Goal: Task Accomplishment & Management: Manage account settings

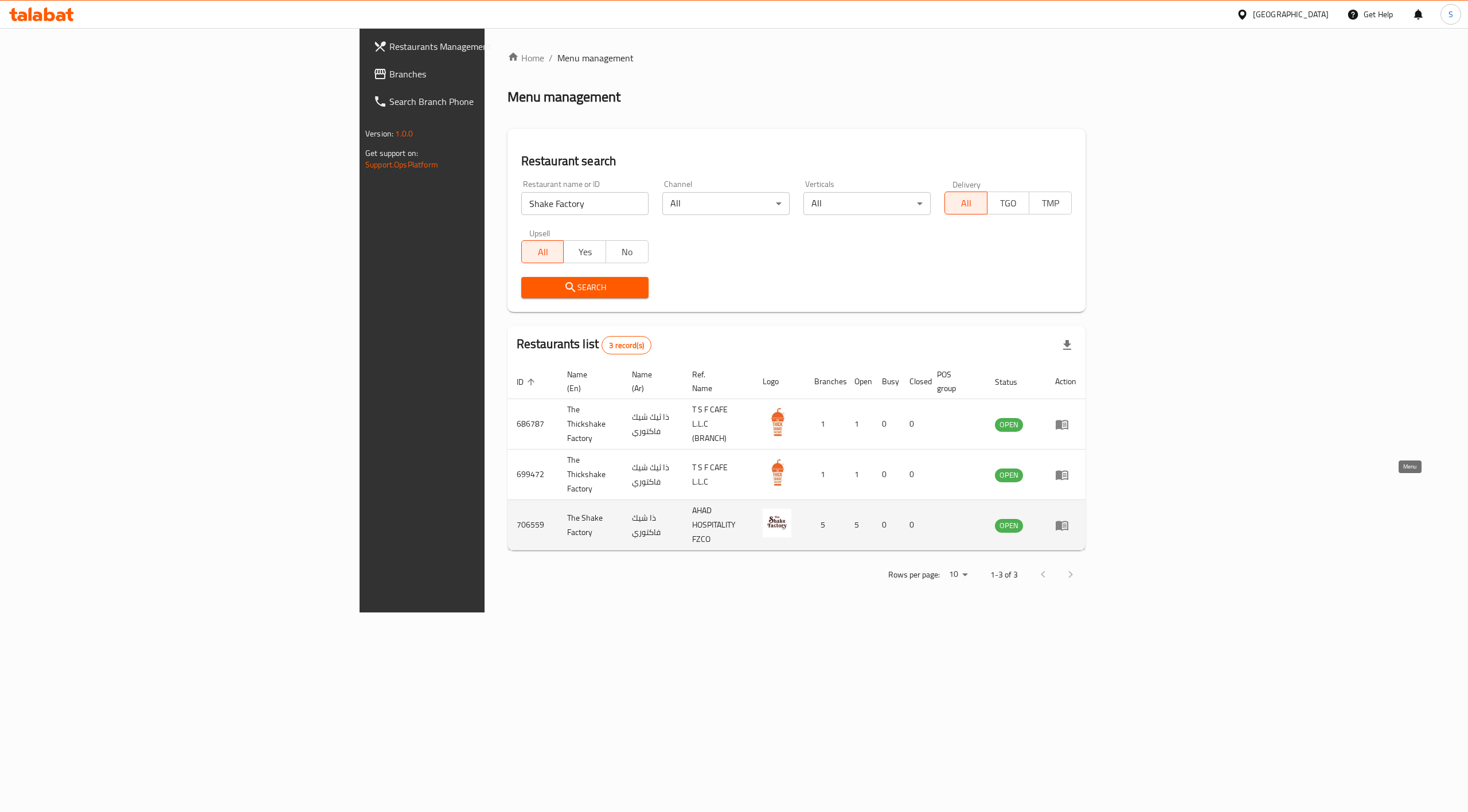
click at [1068, 521] on icon "enhanced table" at bounding box center [1062, 525] width 12 height 10
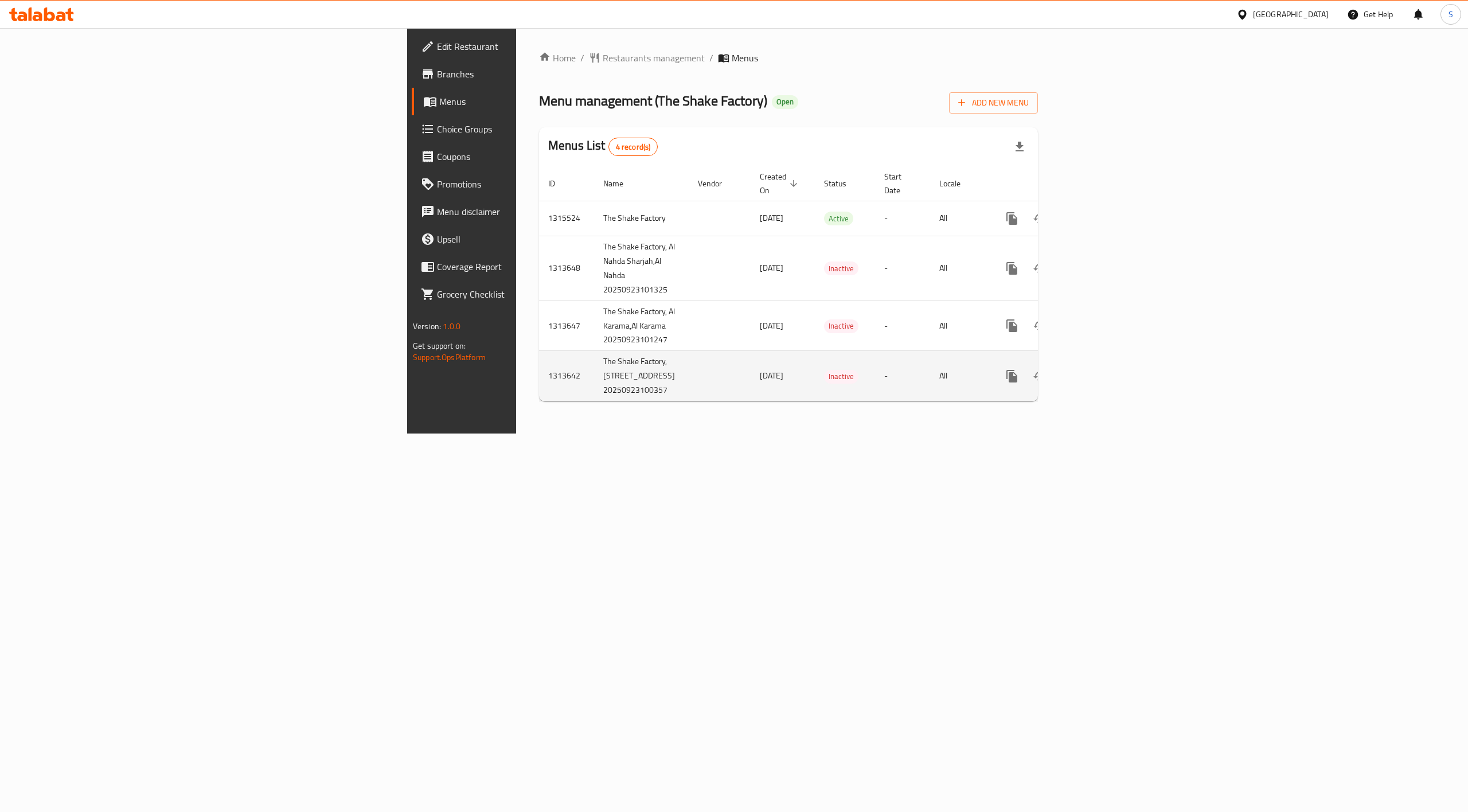
click at [751, 402] on td "23/09/2025" at bounding box center [783, 376] width 64 height 51
click at [1102, 378] on icon "enhanced table" at bounding box center [1094, 376] width 13 height 13
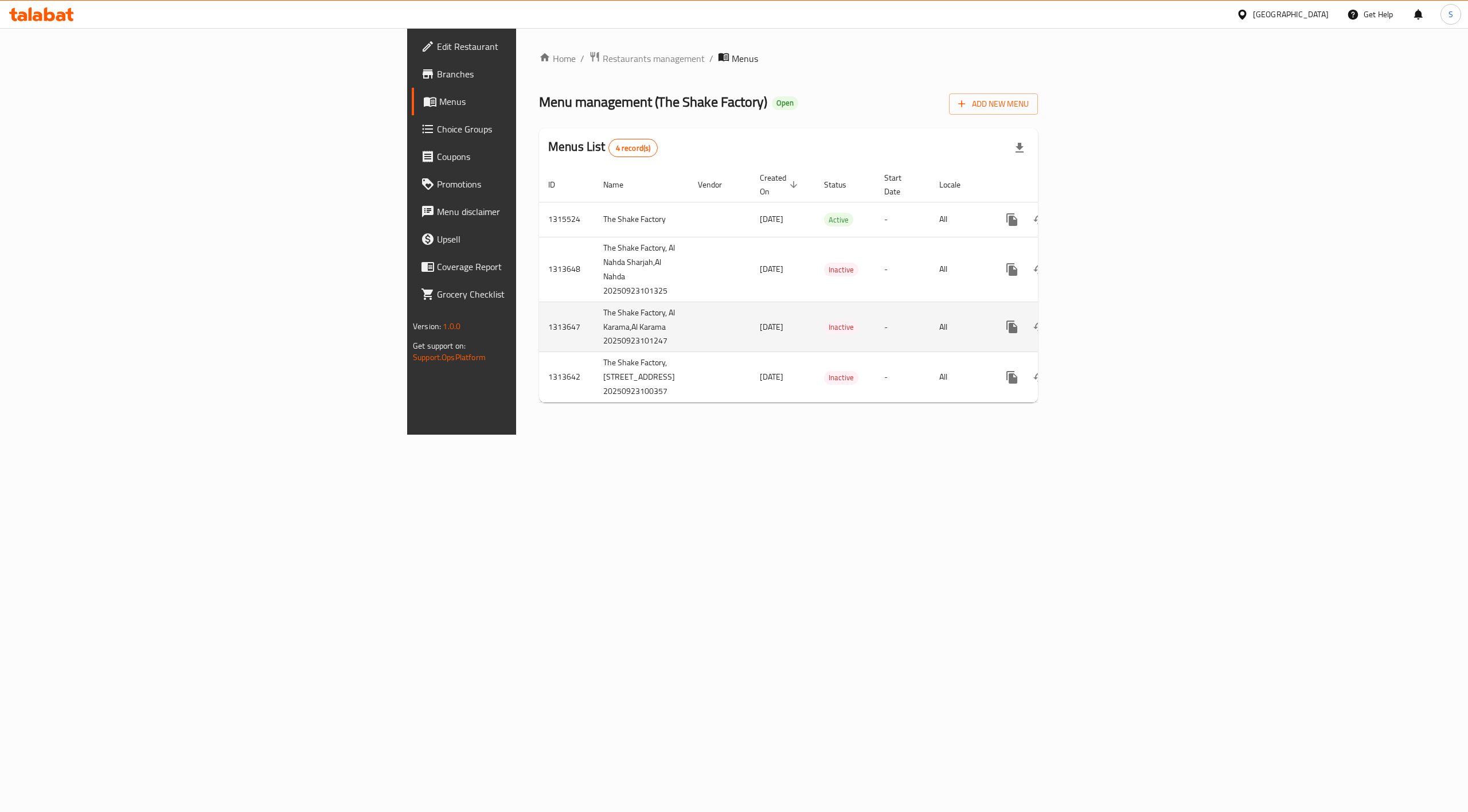
click at [594, 323] on td "The Shake Factory, Al Karama,Al Karama 20250923101247" at bounding box center [642, 326] width 94 height 51
click at [1102, 327] on icon "enhanced table" at bounding box center [1094, 326] width 13 height 13
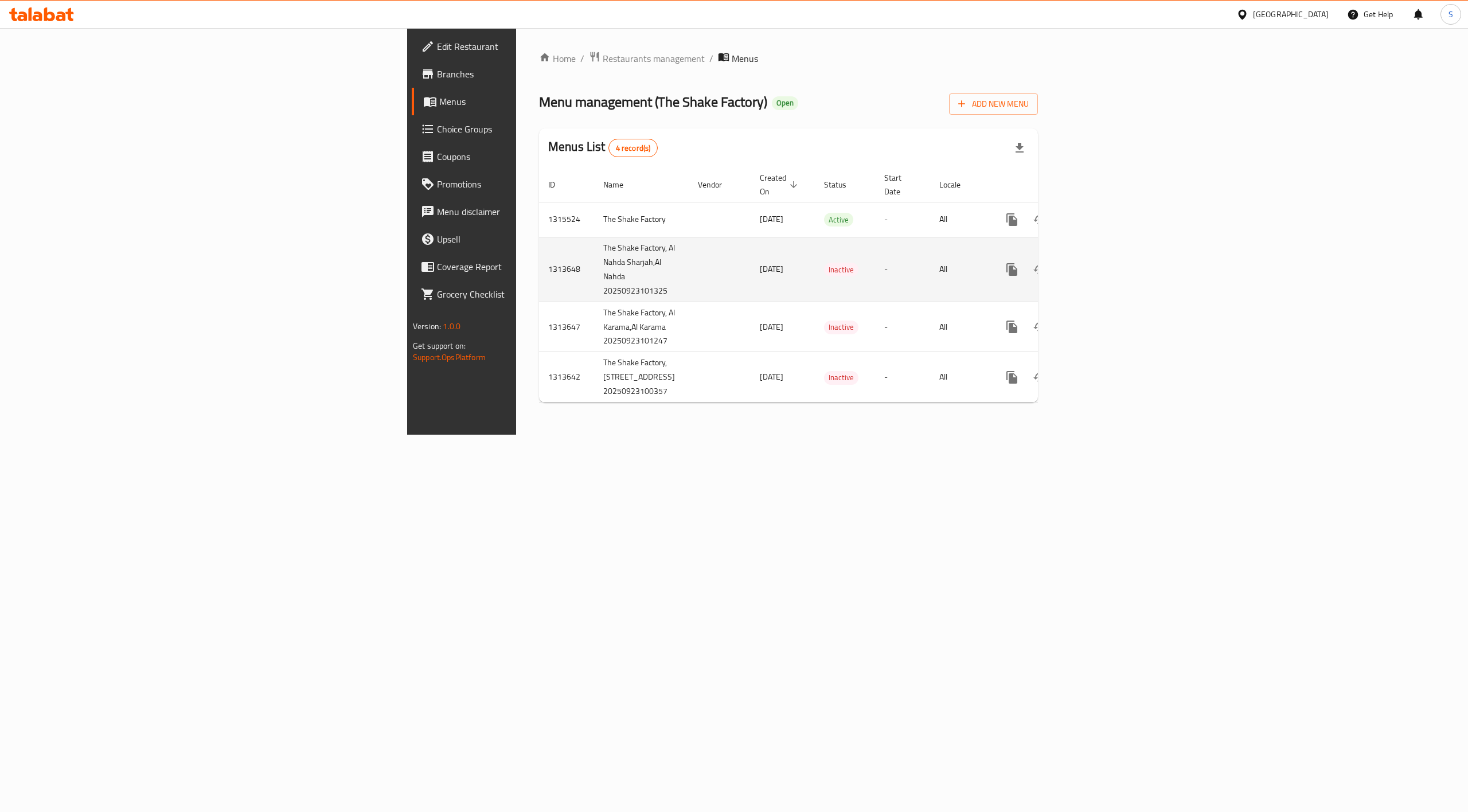
click at [689, 262] on td "enhanced table" at bounding box center [720, 269] width 62 height 65
click at [1100, 264] on icon "enhanced table" at bounding box center [1095, 269] width 11 height 11
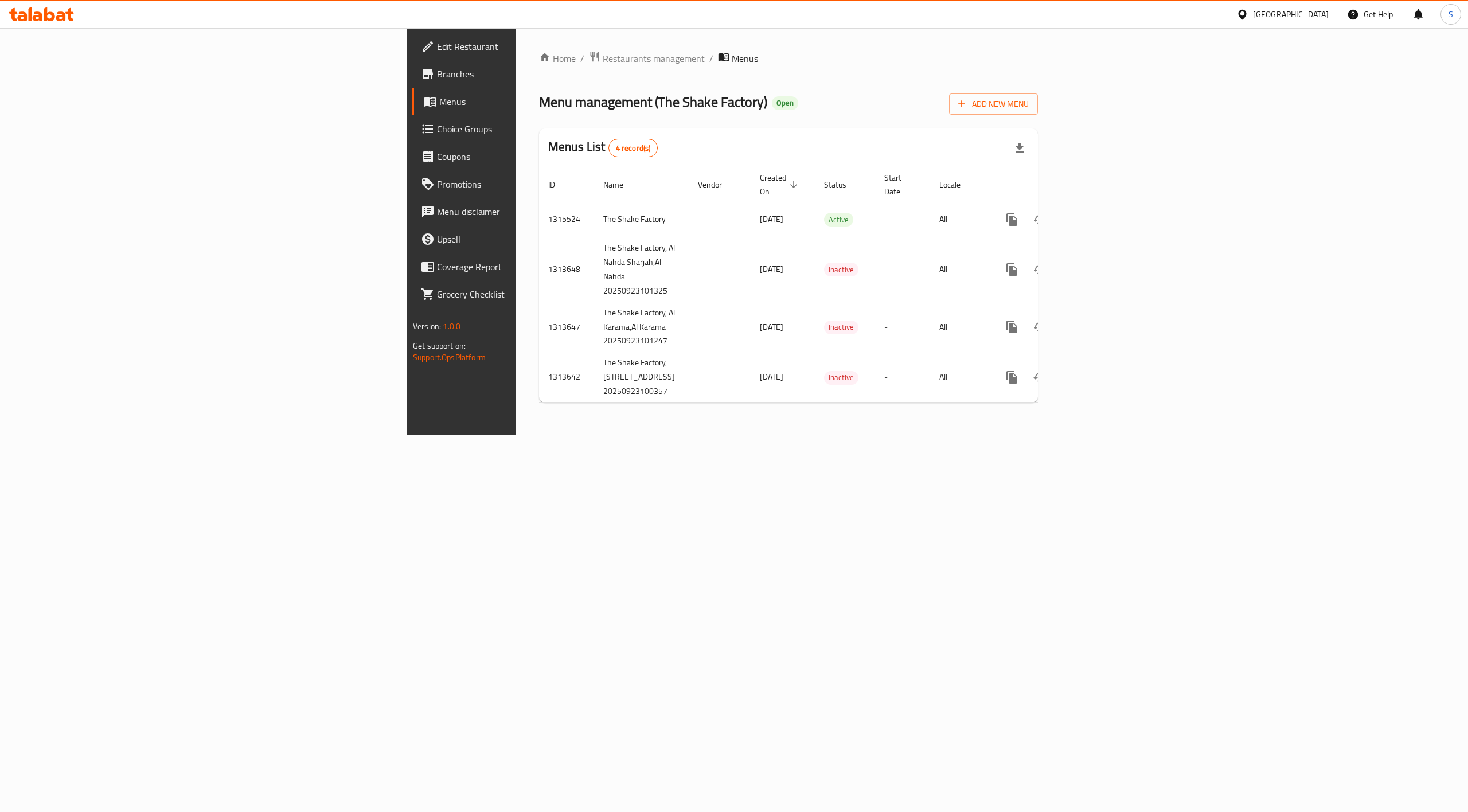
click at [555, 434] on div "Home / Restaurants management / Menus Menu management ( The Shake Factory ) Ope…" at bounding box center [788, 232] width 545 height 407
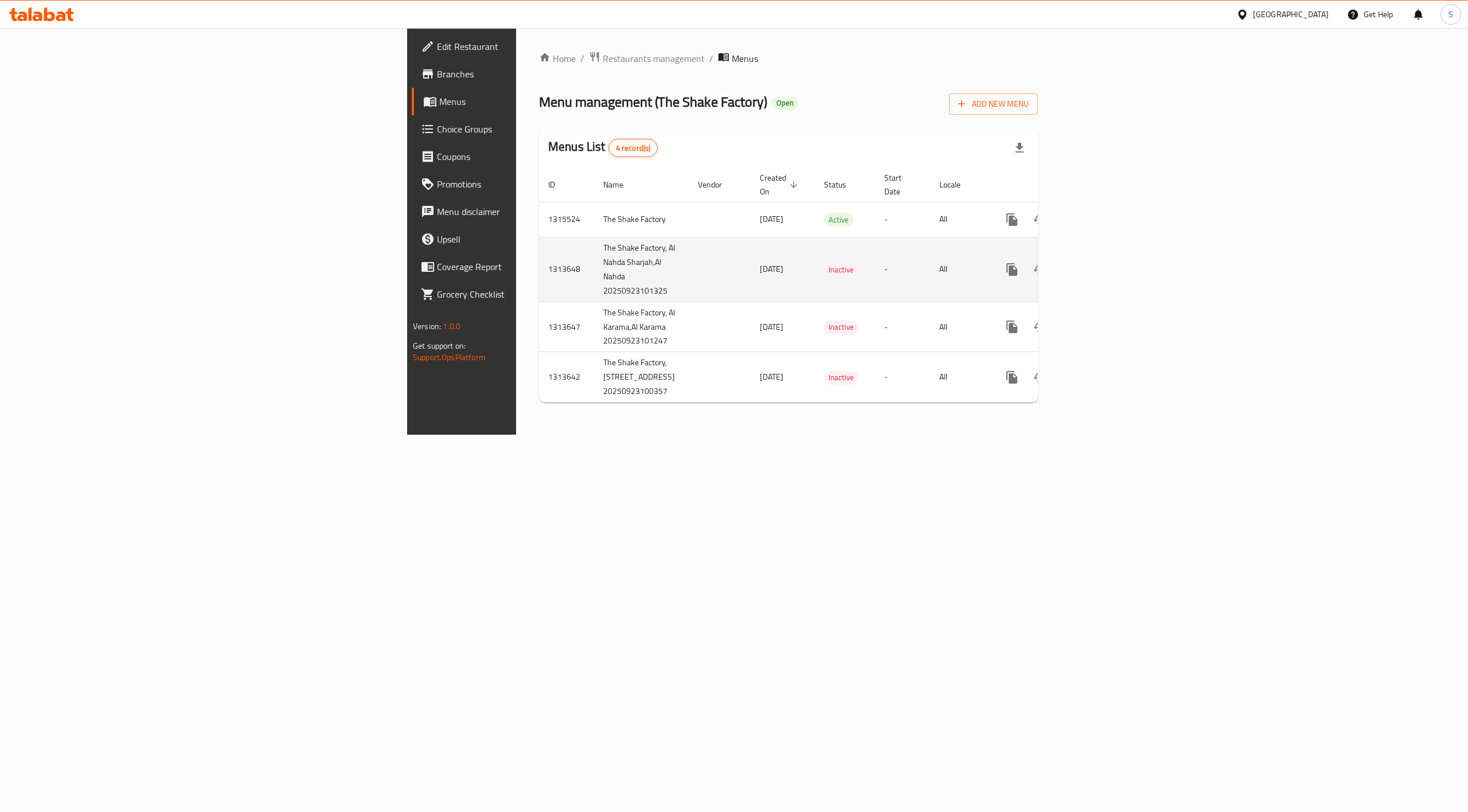
click at [751, 264] on td "[DATE]" at bounding box center [783, 269] width 64 height 65
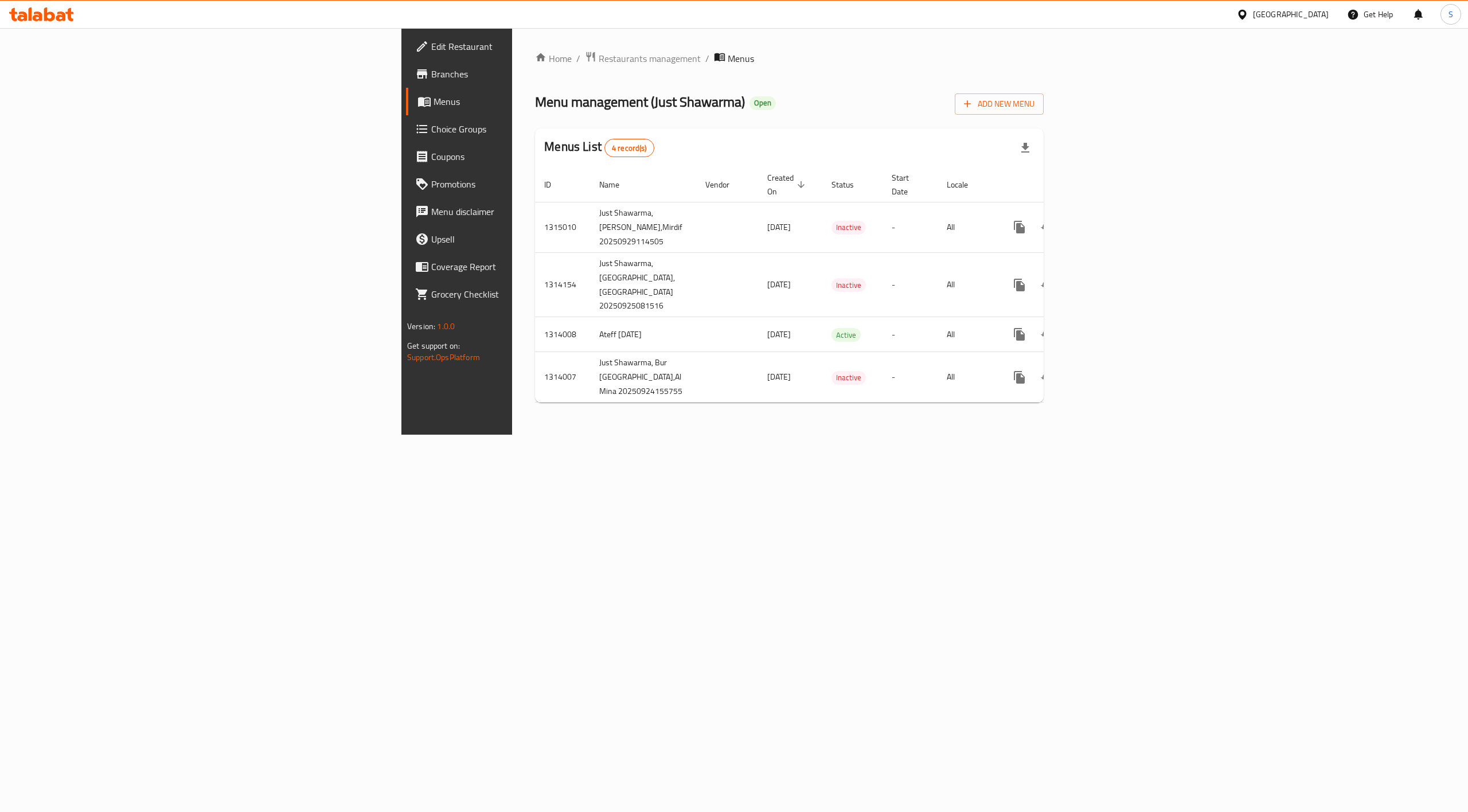
click at [512, 434] on div "Home / Restaurants management / Menus Menu management ( Just Shawarma ) Open Ad…" at bounding box center [789, 232] width 554 height 407
